Goal: Check status: Check status

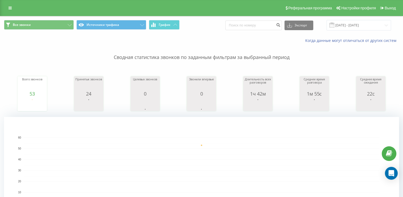
click at [335, 24] on span at bounding box center [332, 25] width 5 height 5
click at [345, 28] on input "[DATE] - [DATE]" at bounding box center [359, 25] width 65 height 10
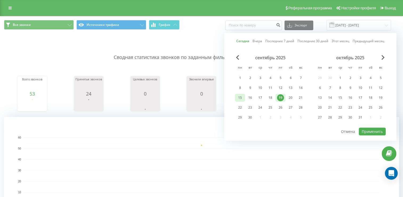
click at [240, 101] on div "[DATE] пн вт ср чт пт сб вс 1 2 3 4 5 6 7 8 9 10 11 12 13 14 15 16 17 18 19 20 …" at bounding box center [270, 89] width 71 height 68
click at [242, 97] on div "15" at bounding box center [240, 97] width 7 height 7
click at [280, 100] on div "19" at bounding box center [280, 97] width 7 height 7
click at [369, 128] on button "Применить" at bounding box center [372, 131] width 27 height 8
type input "[DATE] - [DATE]"
